Goal: Task Accomplishment & Management: Use online tool/utility

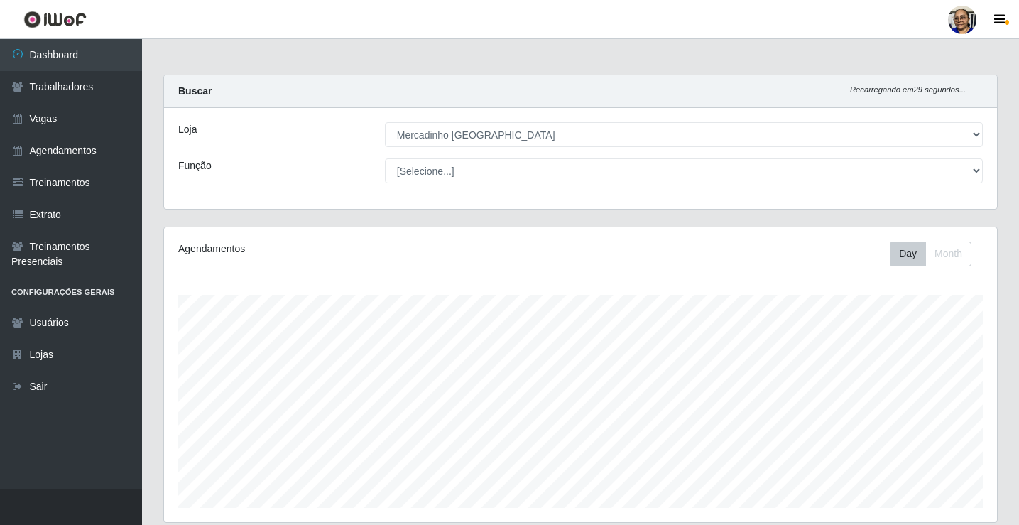
select select "345"
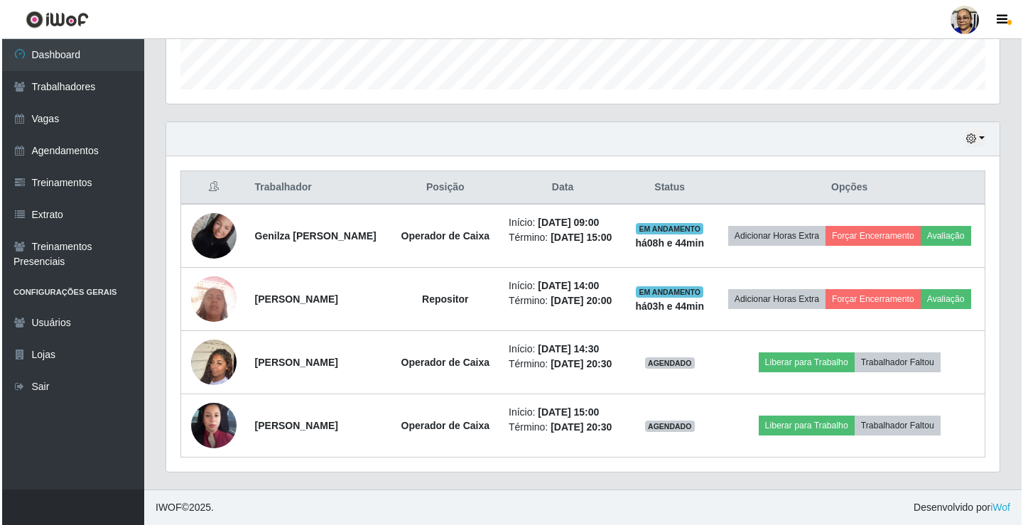
scroll to position [295, 833]
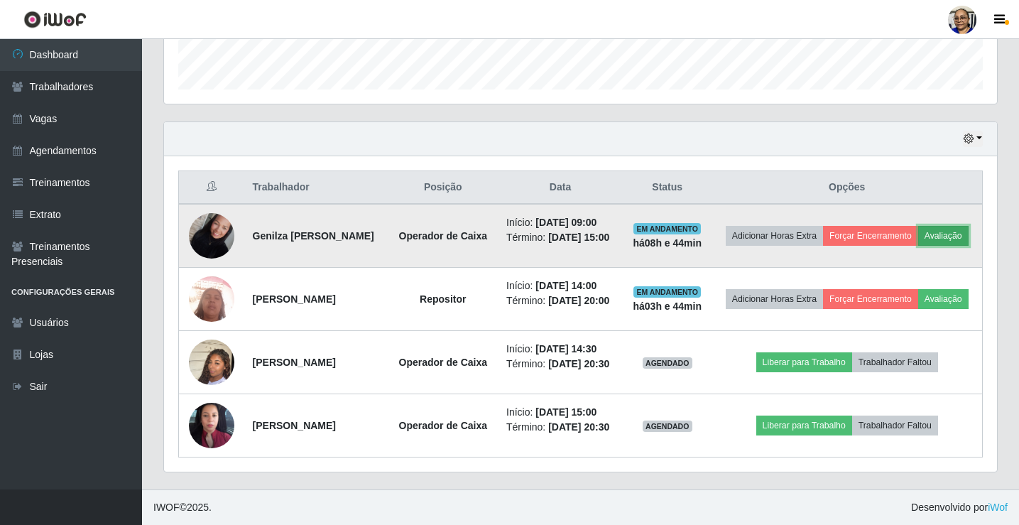
click at [919, 226] on button "Avaliação" at bounding box center [944, 236] width 50 height 20
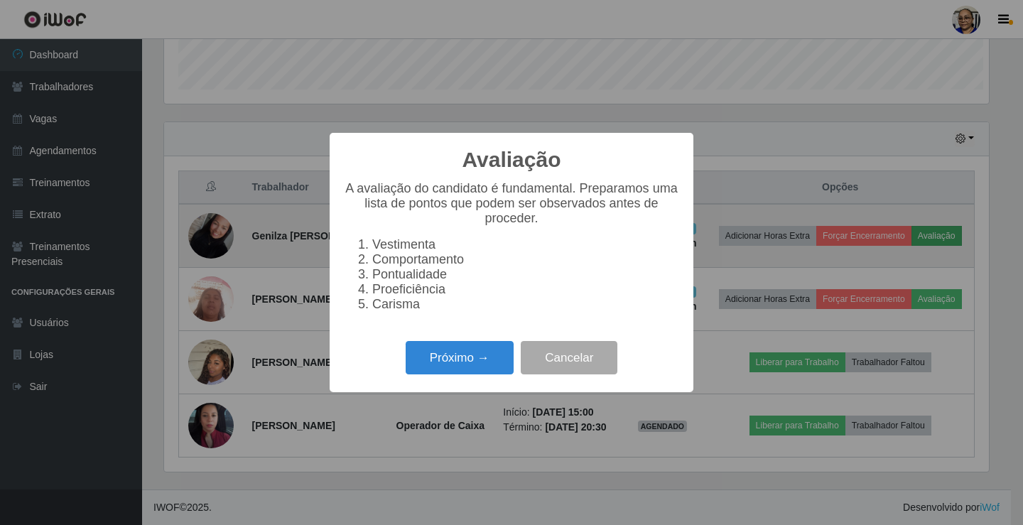
scroll to position [295, 825]
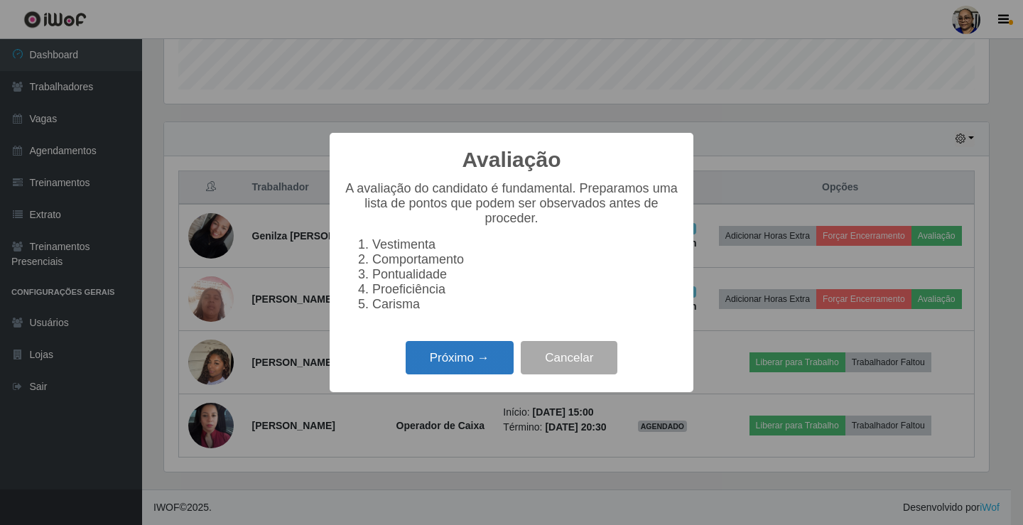
click at [461, 369] on button "Próximo →" at bounding box center [460, 357] width 108 height 33
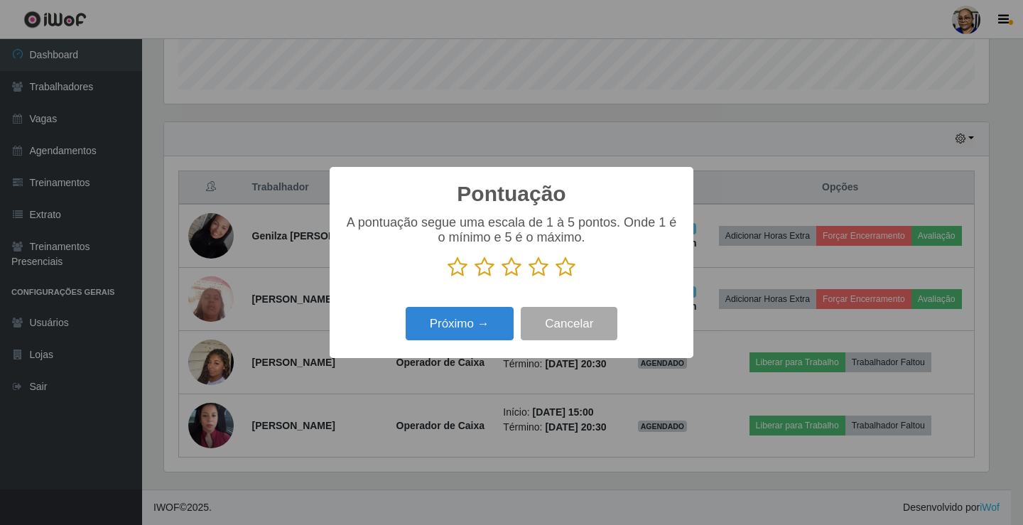
click at [559, 271] on icon at bounding box center [566, 266] width 20 height 21
click at [556, 278] on input "radio" at bounding box center [556, 278] width 0 height 0
click at [486, 315] on button "Próximo →" at bounding box center [460, 323] width 108 height 33
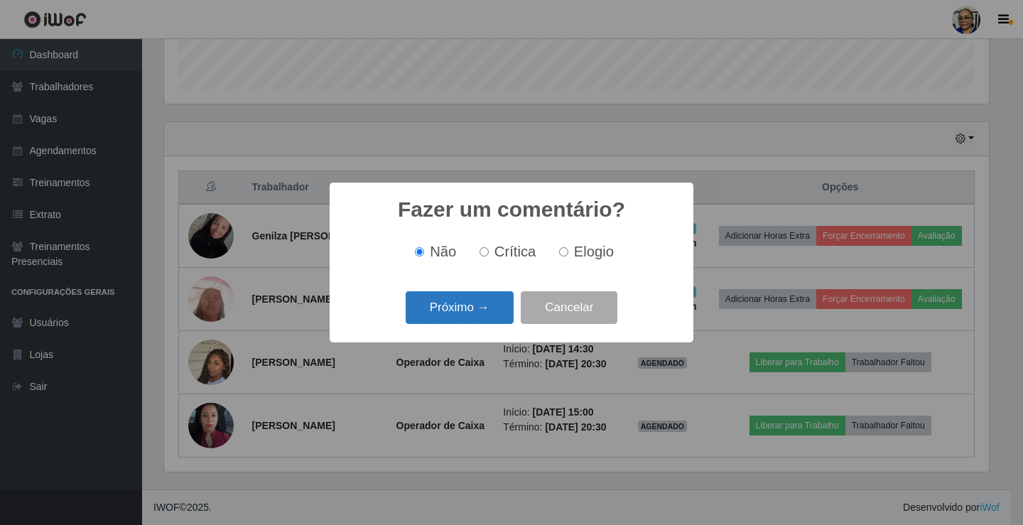
click at [484, 319] on button "Próximo →" at bounding box center [460, 307] width 108 height 33
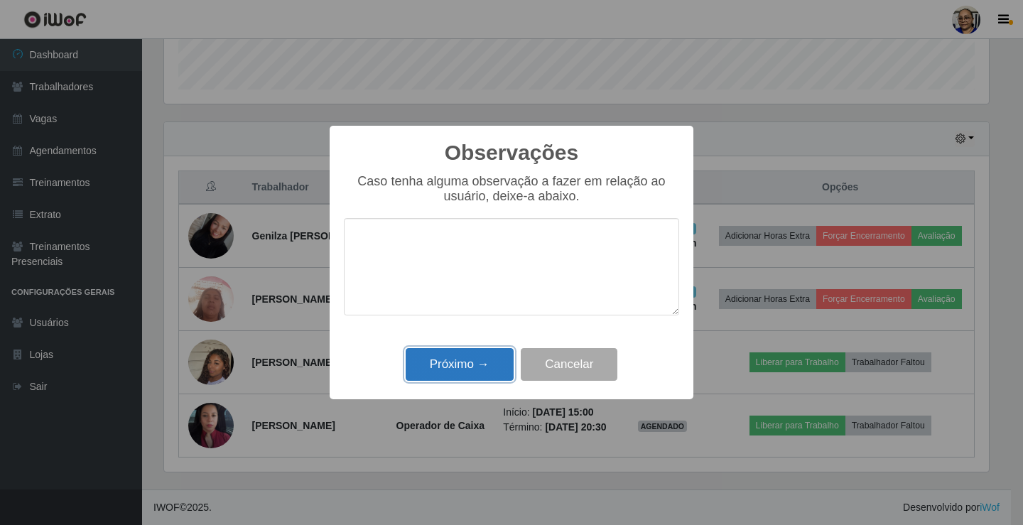
click at [491, 367] on button "Próximo →" at bounding box center [460, 364] width 108 height 33
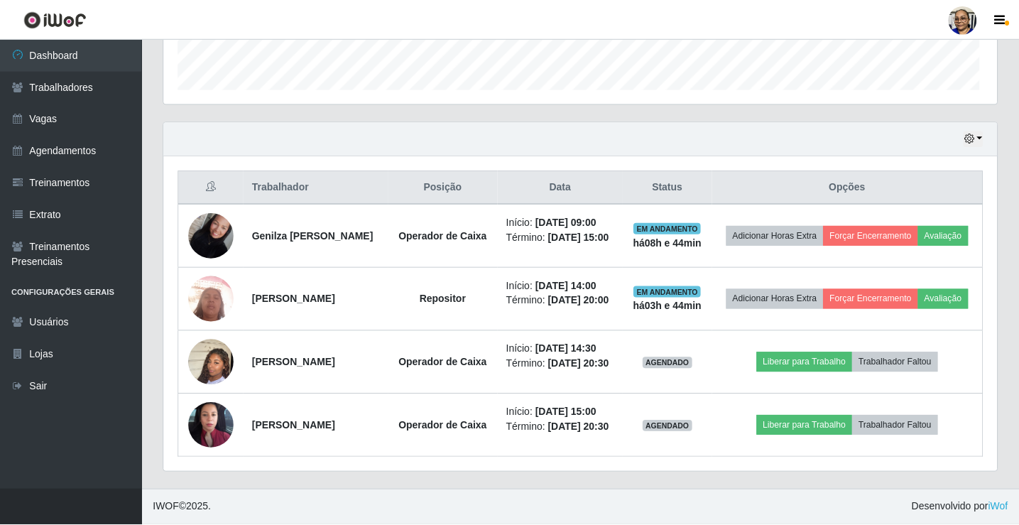
scroll to position [295, 833]
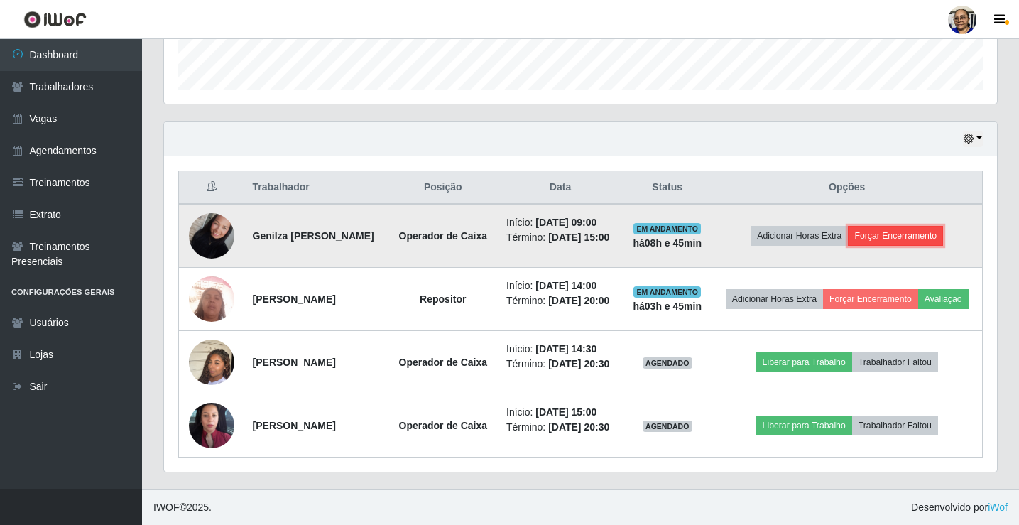
click at [924, 226] on button "Forçar Encerramento" at bounding box center [895, 236] width 95 height 20
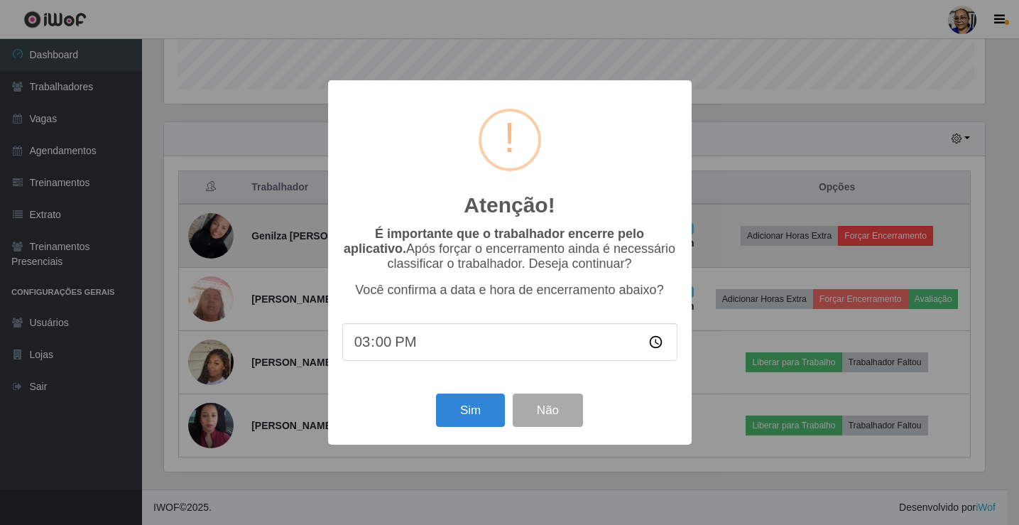
scroll to position [295, 825]
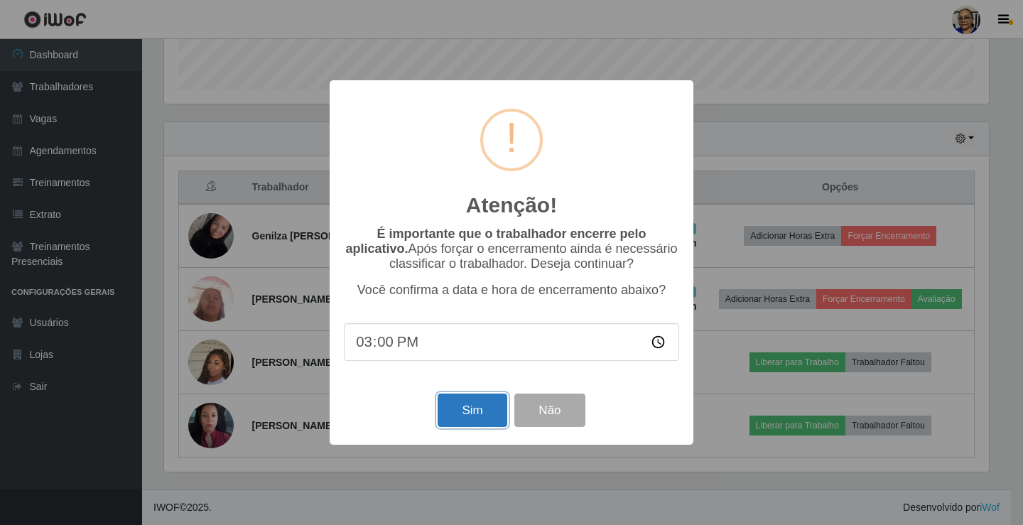
click at [468, 412] on button "Sim" at bounding box center [472, 410] width 69 height 33
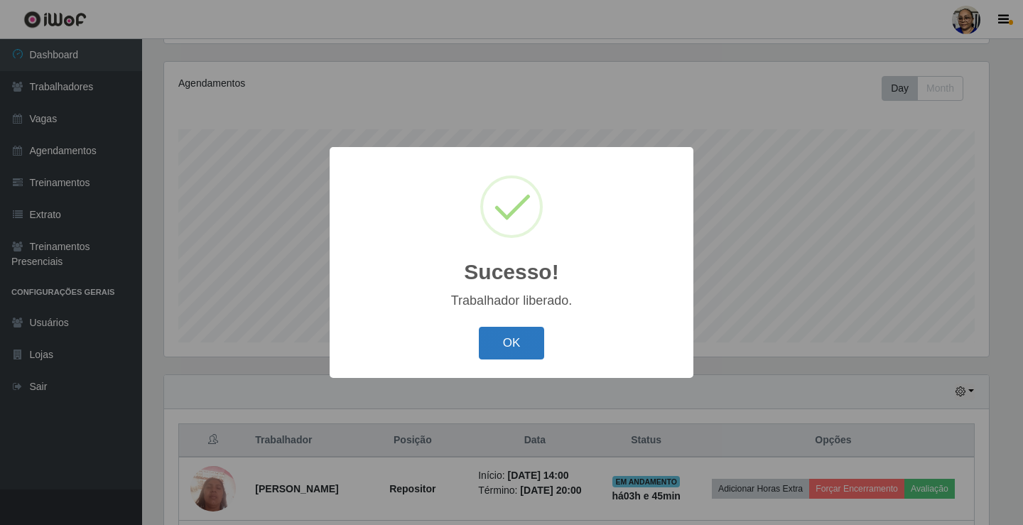
click at [513, 335] on button "OK" at bounding box center [512, 343] width 66 height 33
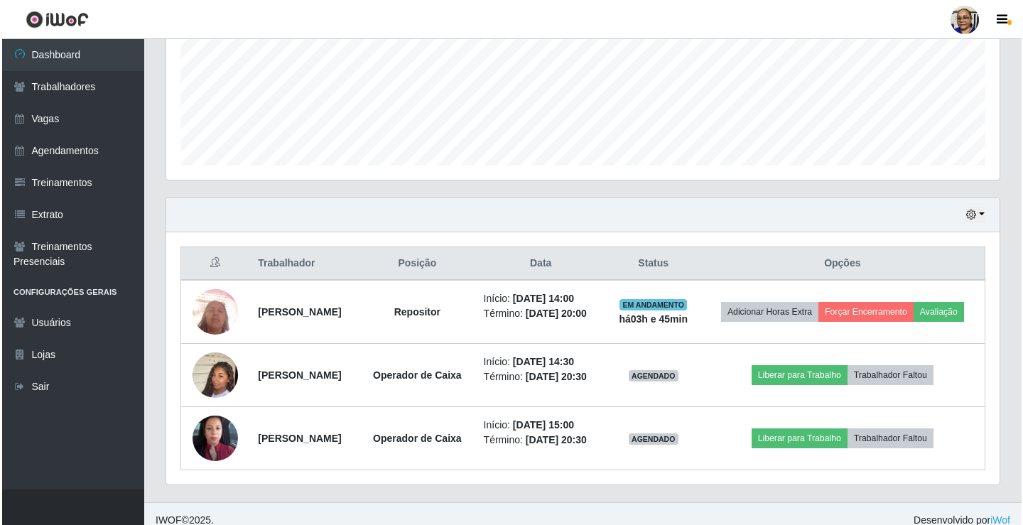
scroll to position [387, 0]
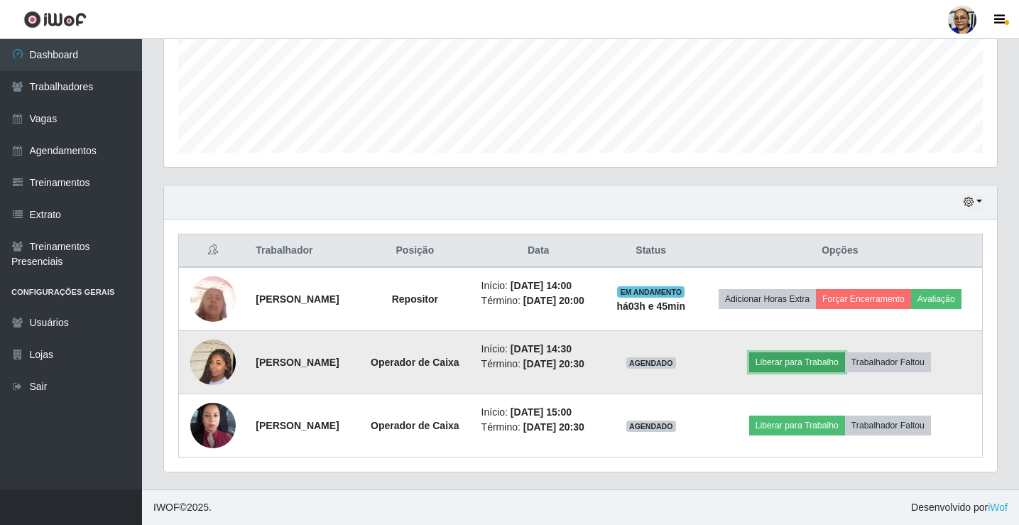
click at [811, 352] on button "Liberar para Trabalho" at bounding box center [798, 362] width 96 height 20
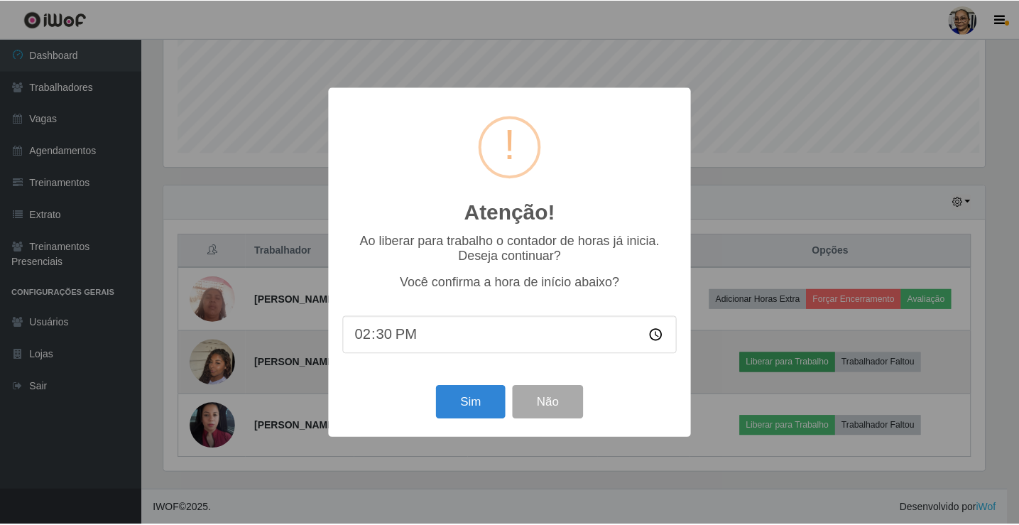
scroll to position [295, 825]
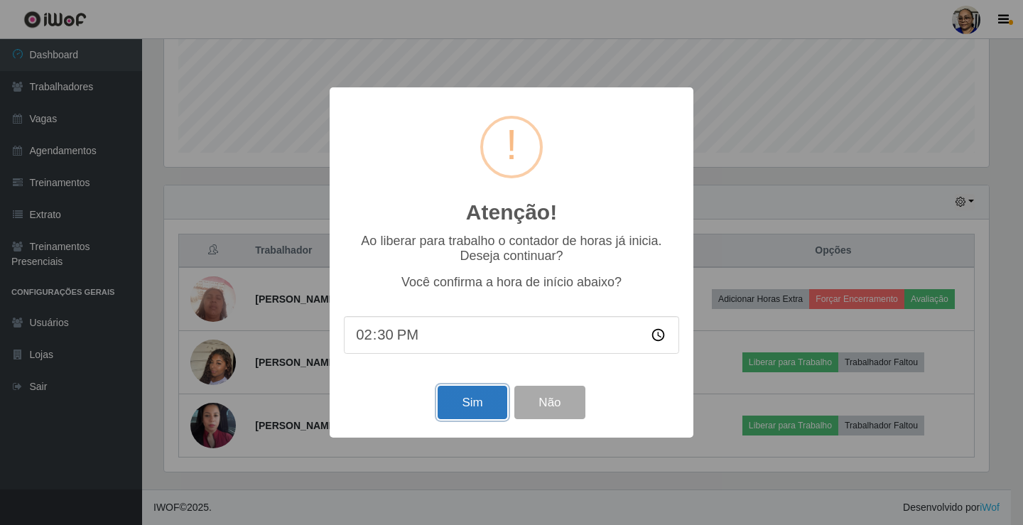
click at [476, 404] on button "Sim" at bounding box center [472, 402] width 69 height 33
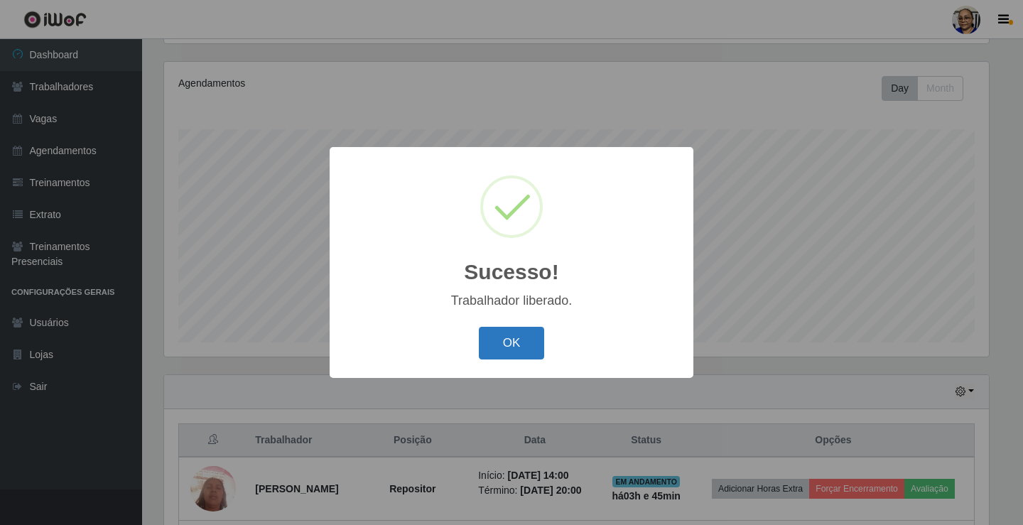
click at [517, 344] on button "OK" at bounding box center [512, 343] width 66 height 33
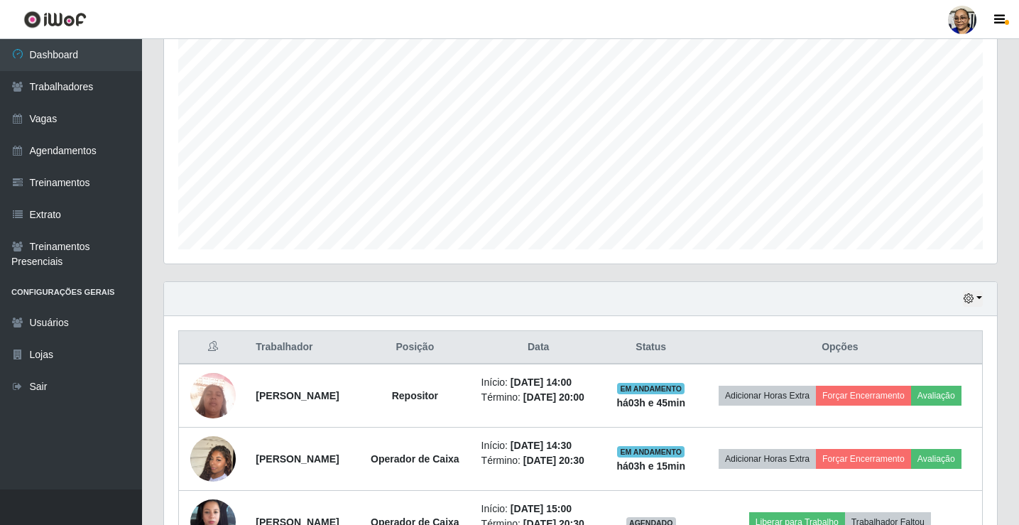
scroll to position [387, 0]
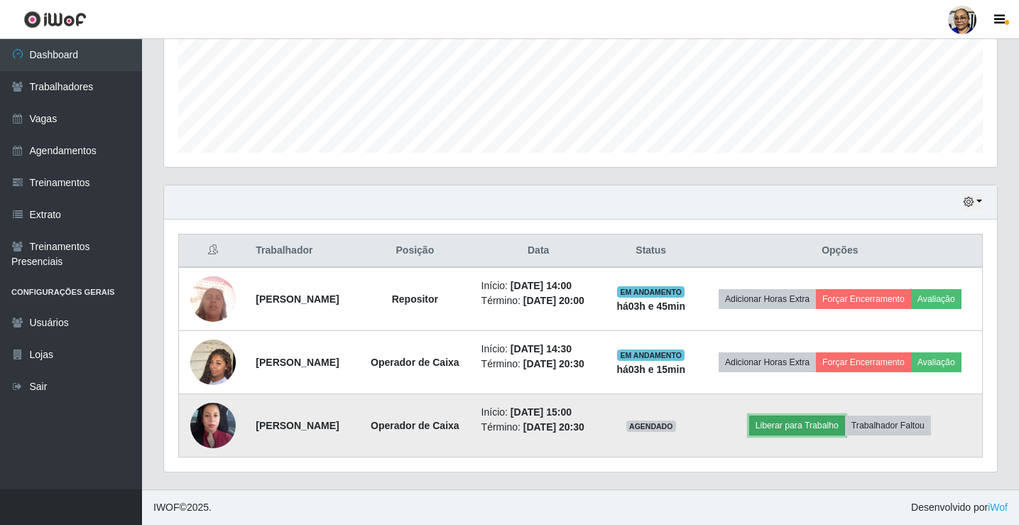
click at [822, 421] on button "Liberar para Trabalho" at bounding box center [798, 426] width 96 height 20
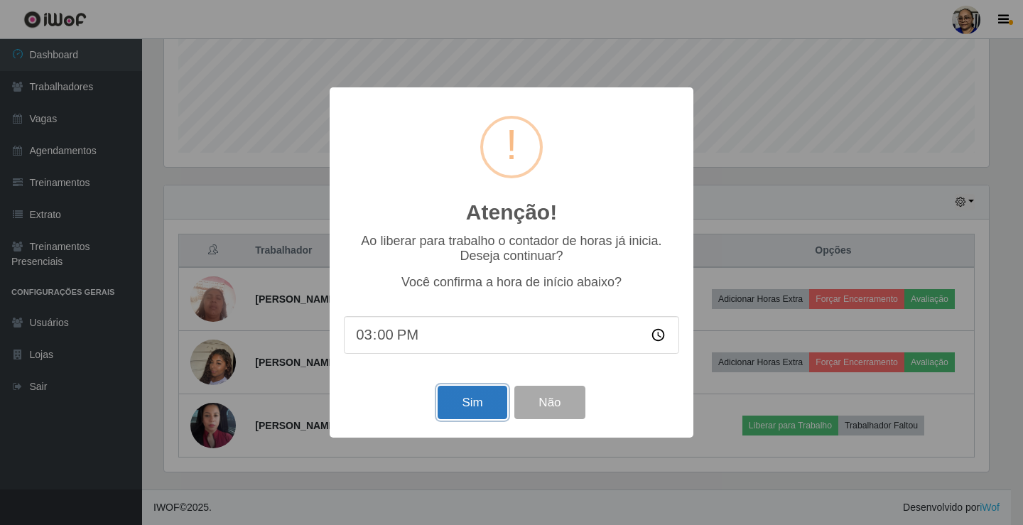
click at [491, 408] on button "Sim" at bounding box center [472, 402] width 69 height 33
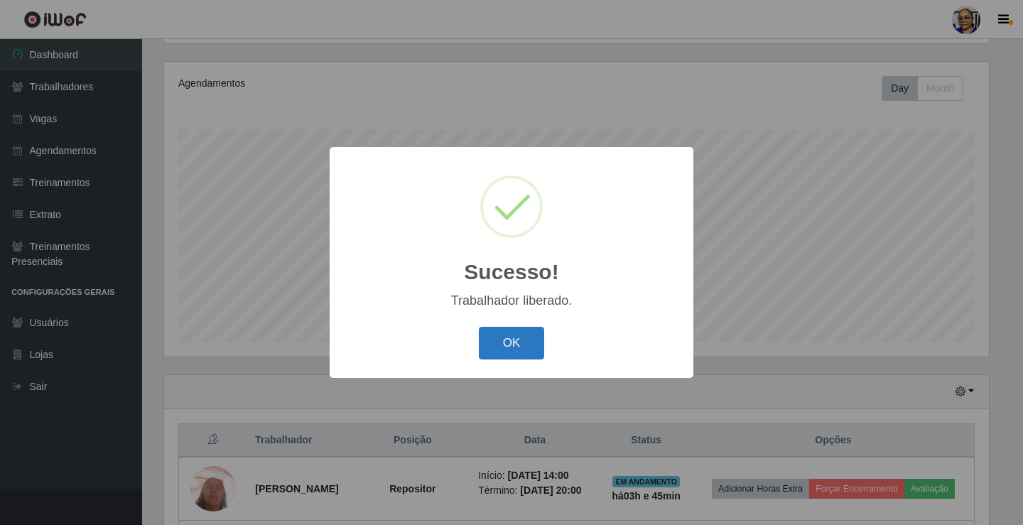
click at [517, 349] on button "OK" at bounding box center [512, 343] width 66 height 33
